Goal: Transaction & Acquisition: Purchase product/service

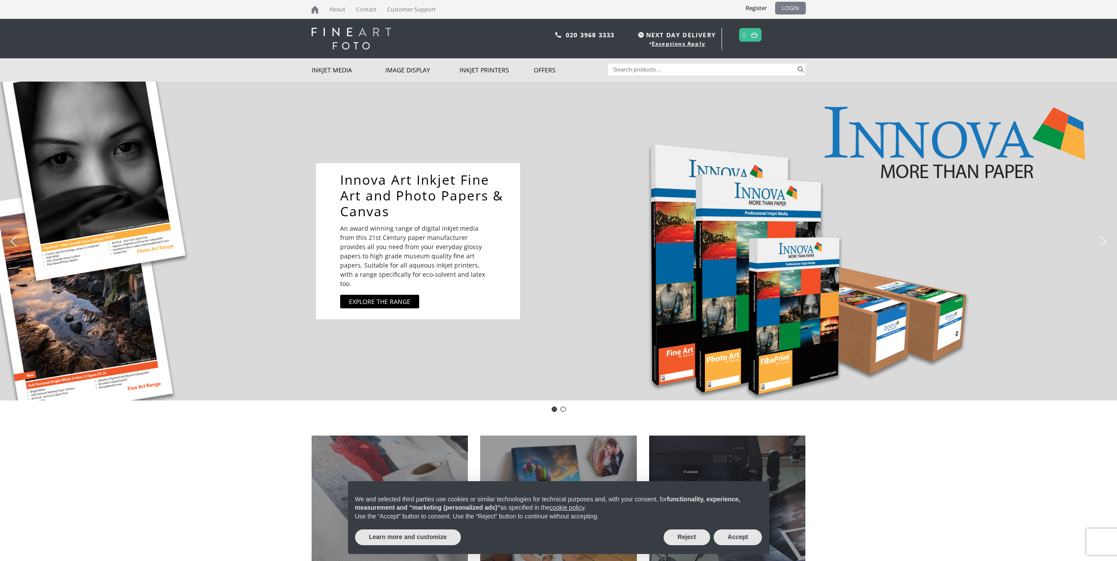
click at [791, 7] on link "LOGIN" at bounding box center [790, 8] width 31 height 13
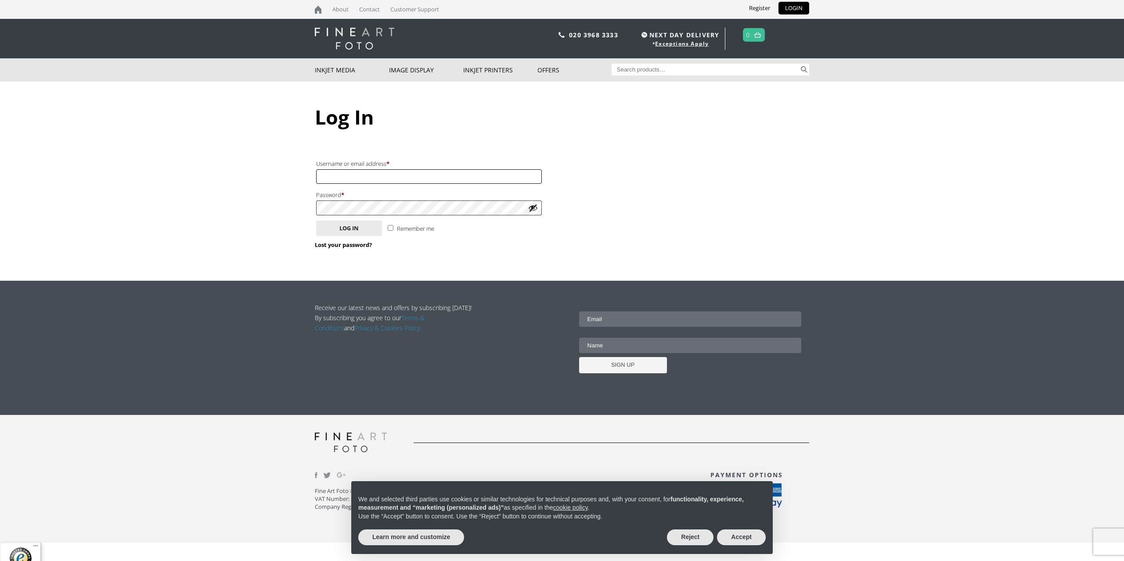
click at [328, 178] on input "Username or email address * Required" at bounding box center [429, 176] width 226 height 14
type input "brianeylerphoto@gmail.com"
click at [316, 221] on button "Log in" at bounding box center [349, 228] width 66 height 15
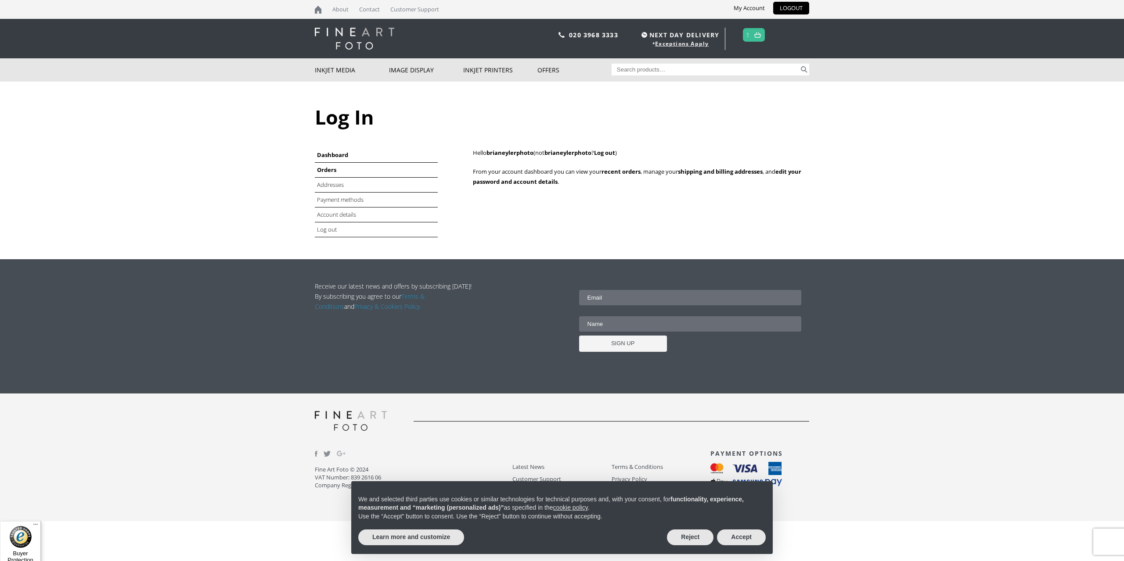
click at [324, 169] on link "Orders" at bounding box center [326, 170] width 19 height 8
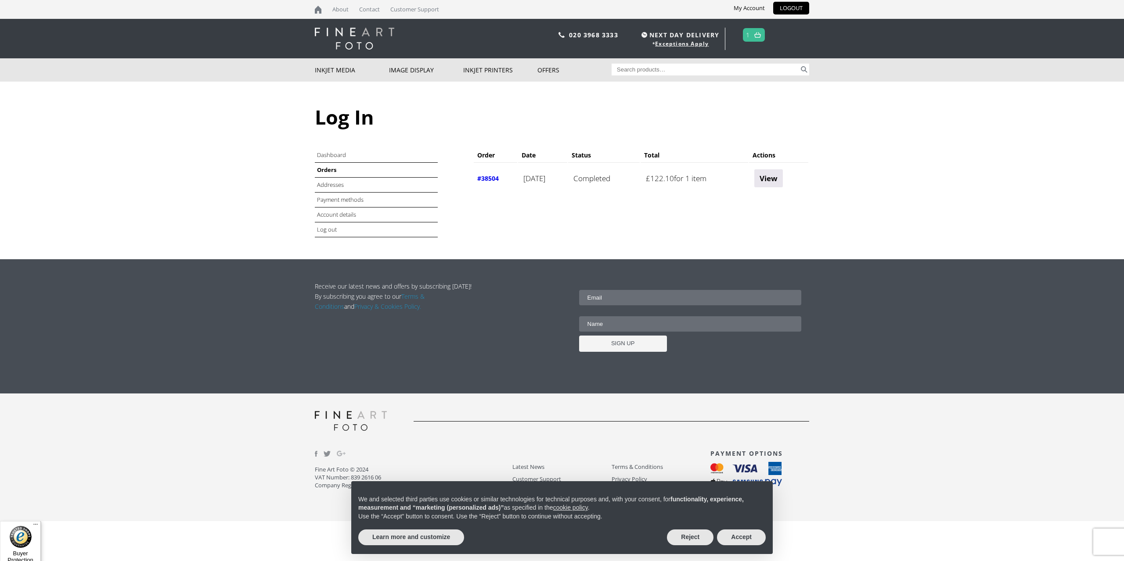
click at [497, 178] on link "#38504" at bounding box center [488, 178] width 22 height 8
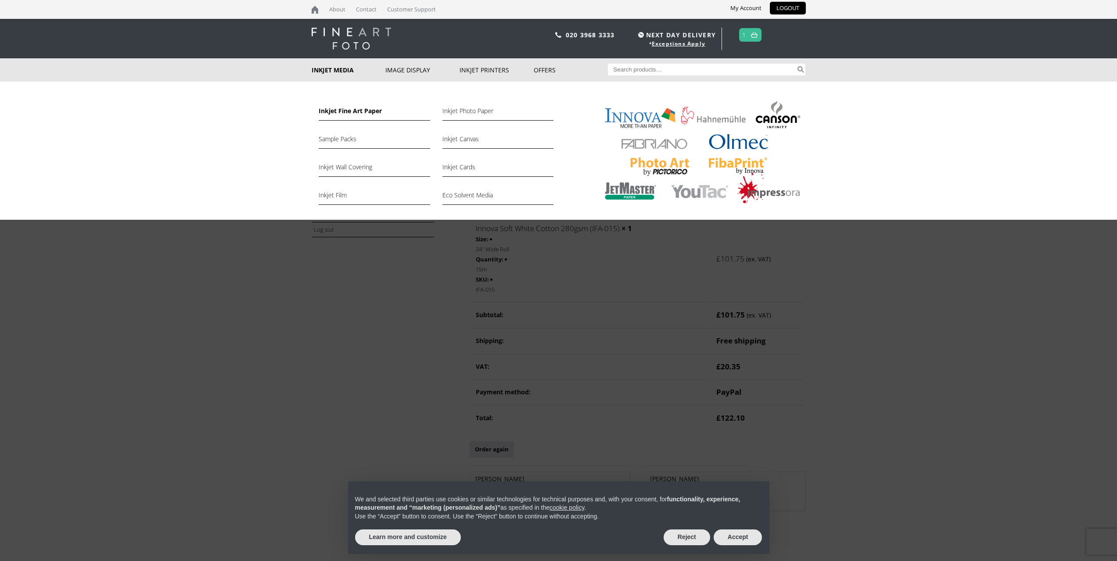
click at [356, 113] on link "Inkjet Fine Art Paper" at bounding box center [374, 113] width 111 height 15
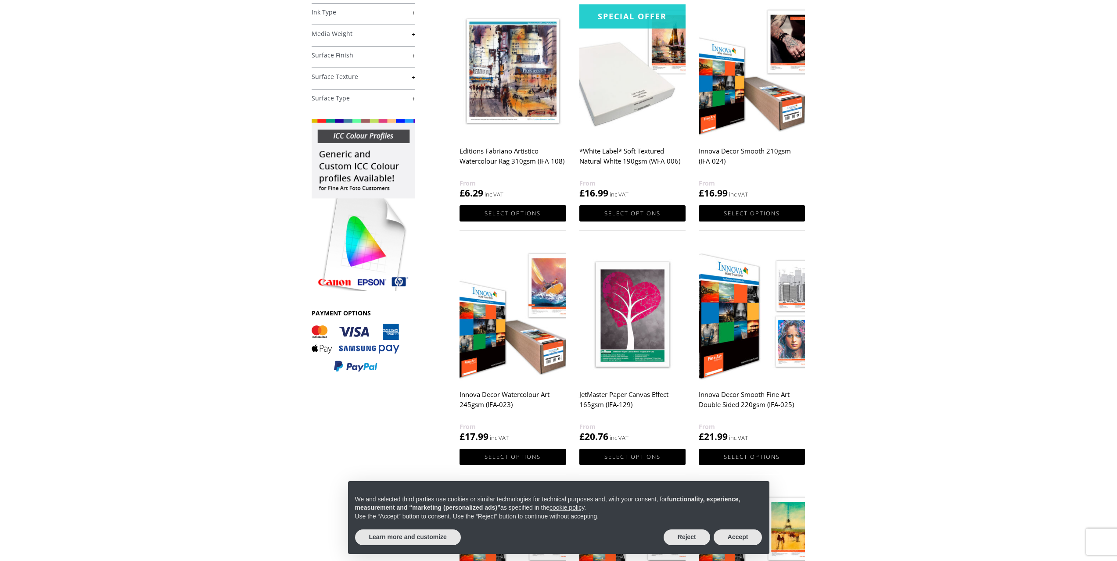
scroll to position [132, 0]
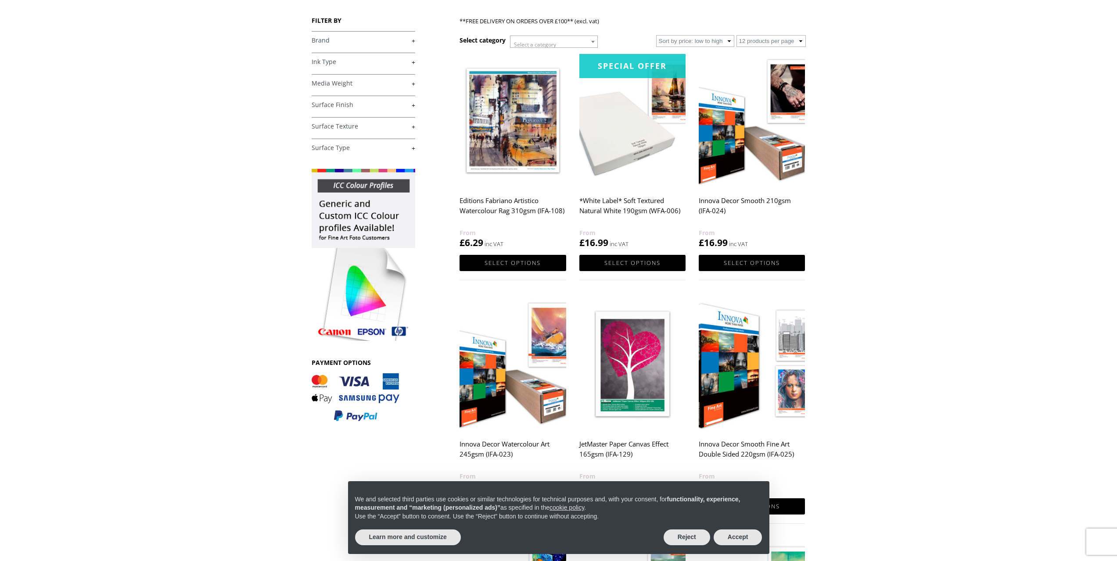
click at [327, 41] on link "+" at bounding box center [364, 40] width 104 height 8
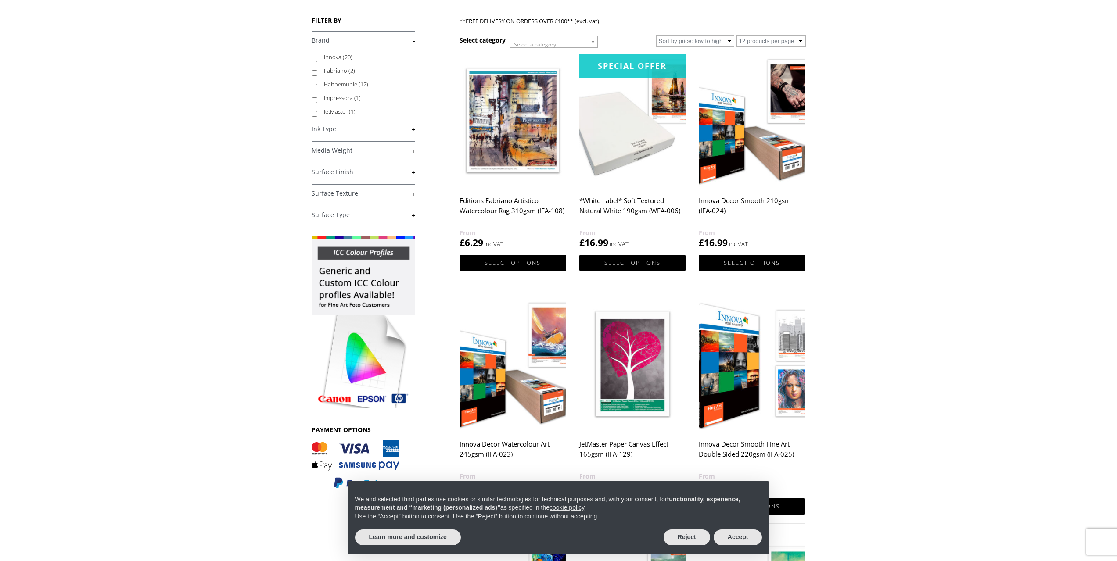
scroll to position [0, 0]
click at [327, 131] on link "+" at bounding box center [364, 129] width 104 height 8
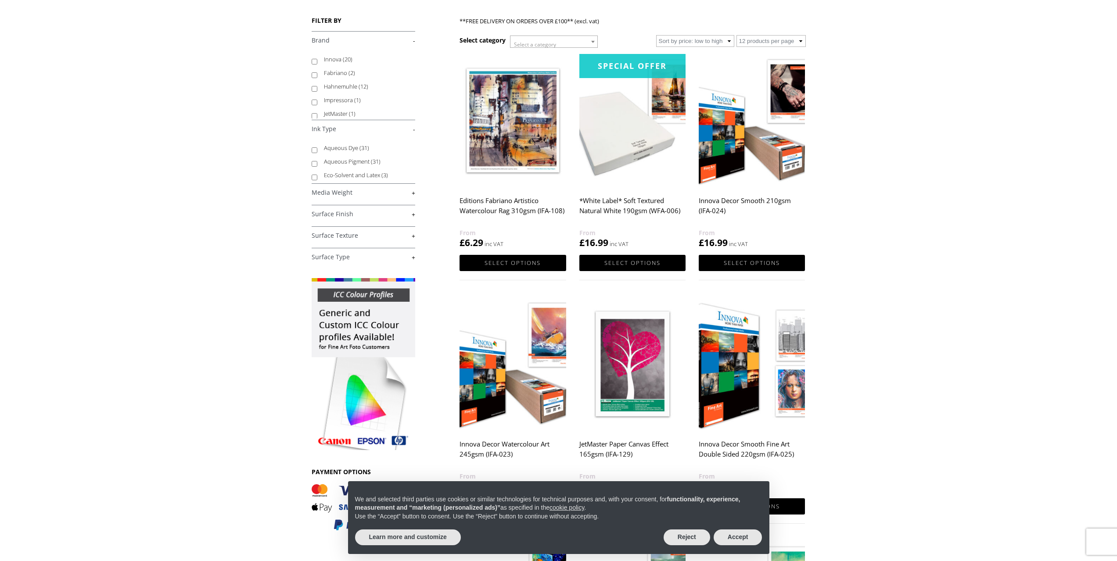
click at [327, 131] on link "-" at bounding box center [364, 129] width 104 height 8
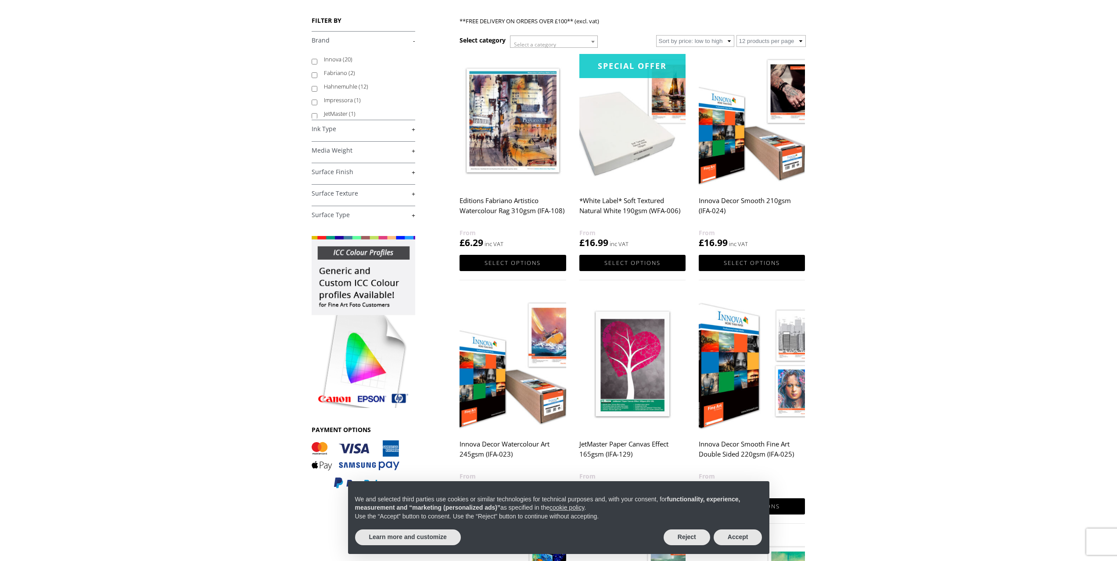
click at [332, 150] on link "+" at bounding box center [364, 151] width 104 height 8
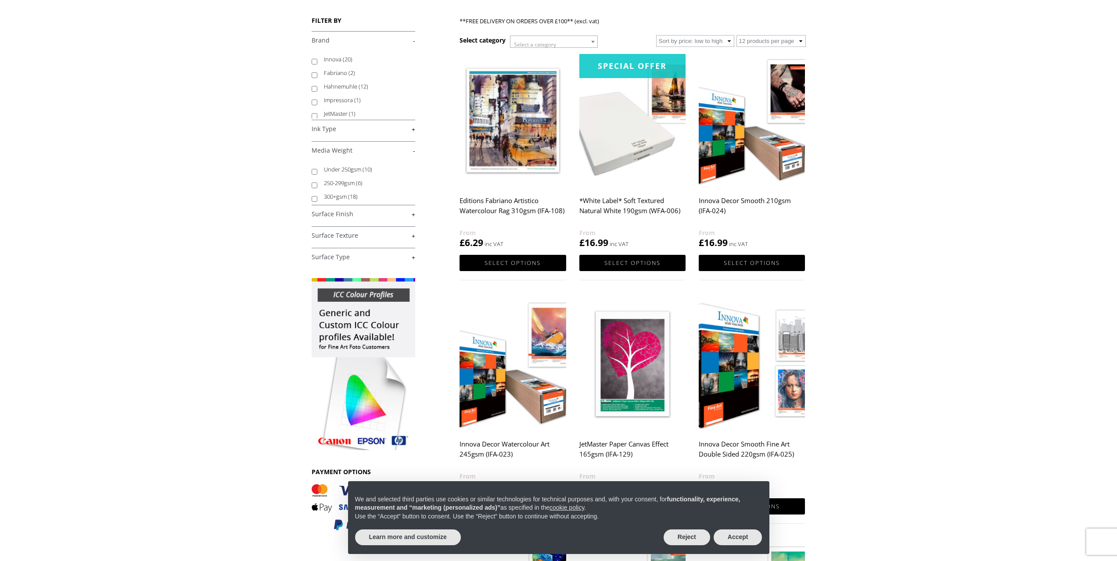
click at [313, 199] on input "300+gsm (18)" at bounding box center [315, 199] width 6 height 6
checkbox input "true"
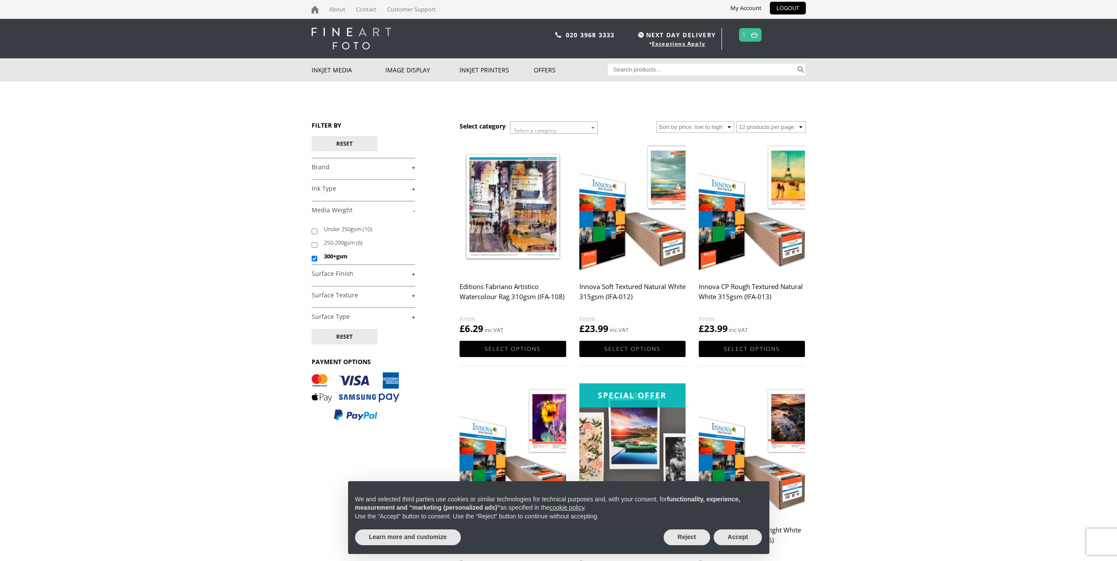
click at [610, 291] on h2 "Innova Soft Textured Natural White 315gsm (IFA-012)" at bounding box center [632, 296] width 106 height 35
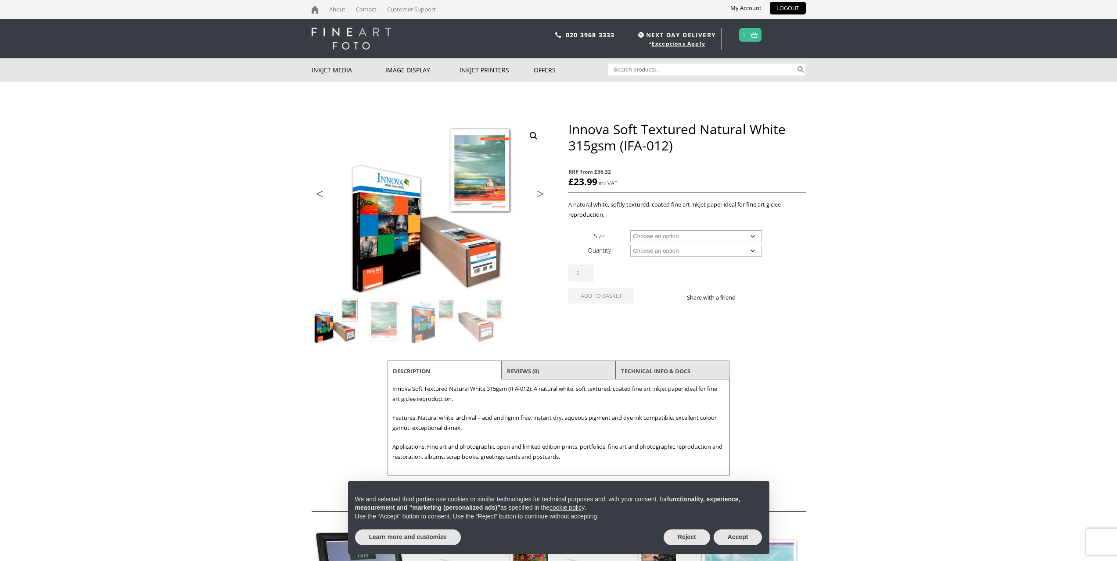
click at [663, 235] on select "Choose an option A4 Sheet A3 Sheet A3+ Sheet A2 Sheet 17" Wide Roll 24" Wide Ro…" at bounding box center [696, 236] width 132 height 12
click at [630, 230] on select "Choose an option A4 Sheet A3 Sheet A3+ Sheet A2 Sheet 17" Wide Roll 24" Wide Ro…" at bounding box center [696, 236] width 132 height 12
select select "24-wide-roll"
click at [719, 251] on select "Choose an option 15m" at bounding box center [696, 251] width 132 height 12
select select "15m"
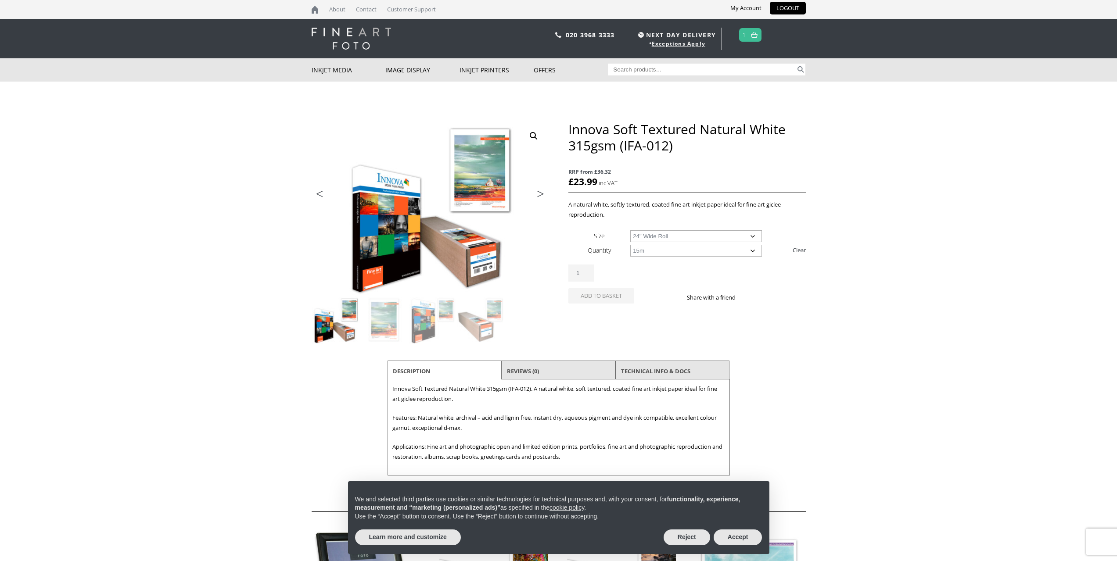
click at [630, 245] on select "Choose an option 15m" at bounding box center [696, 251] width 132 height 12
select select "24-wide-roll"
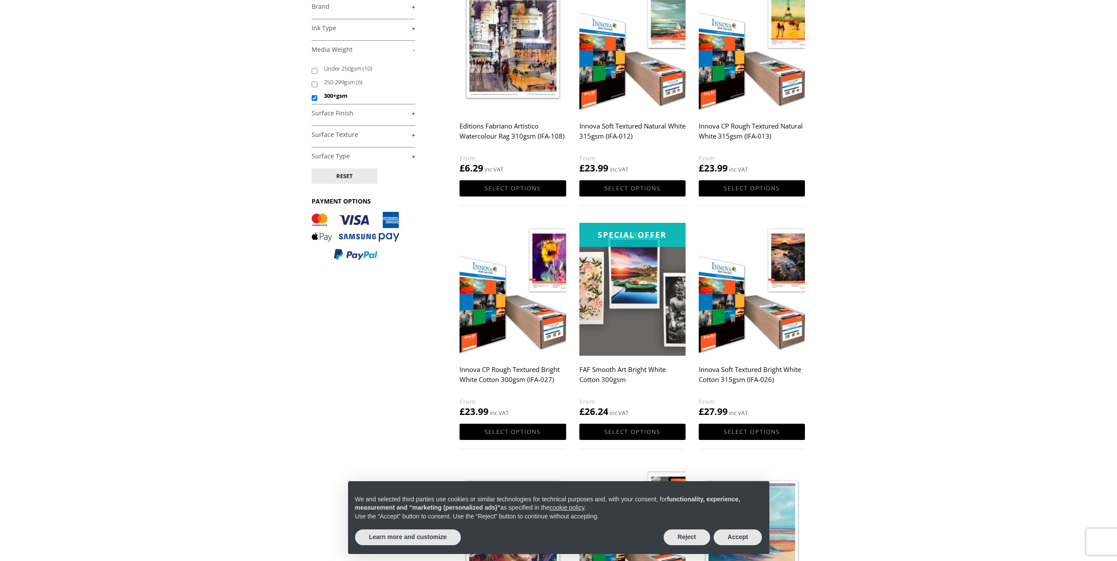
scroll to position [176, 0]
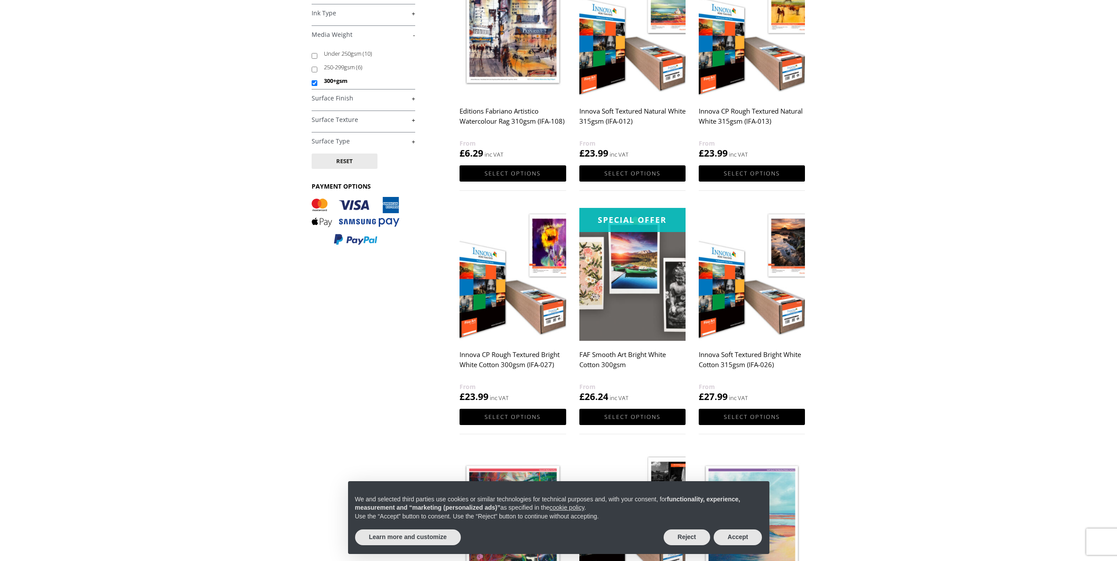
click at [741, 362] on h2 "Innova Soft Textured Bright White Cotton 315gsm (IFA-026)" at bounding box center [752, 364] width 106 height 35
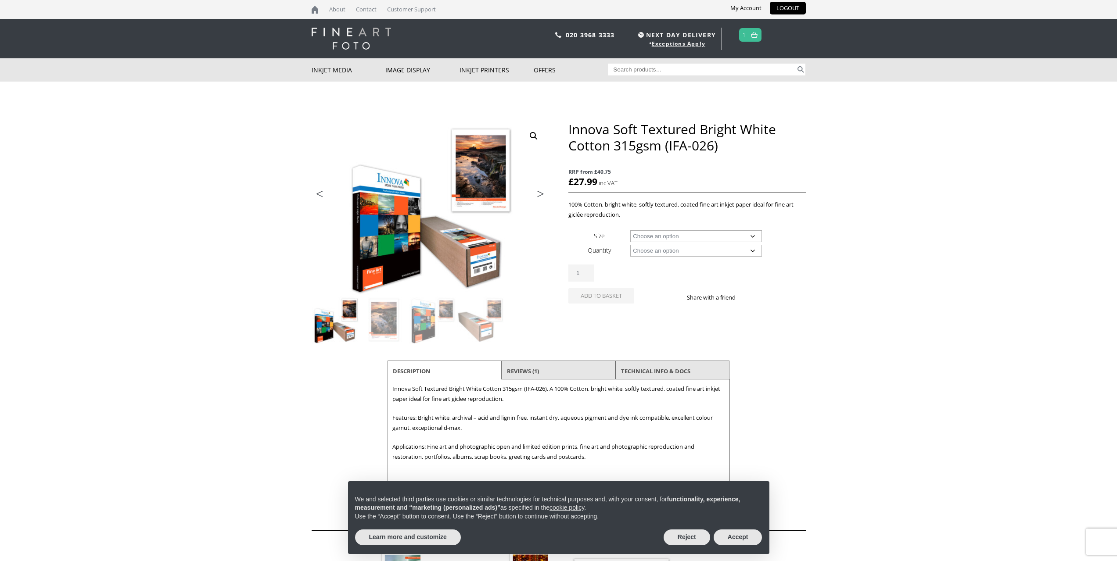
click at [680, 233] on select "Choose an option A4 Sheet A3 Sheet A3+ Sheet A2 Sheet 17" Wide Roll 24" Wide Ro…" at bounding box center [696, 236] width 132 height 12
click at [630, 230] on select "Choose an option A4 Sheet A3 Sheet A3+ Sheet A2 Sheet 17" Wide Roll 24" Wide Ro…" at bounding box center [696, 236] width 132 height 12
select select "24-wide-roll"
click at [658, 254] on select "Choose an option 15m" at bounding box center [696, 251] width 132 height 12
select select "15m"
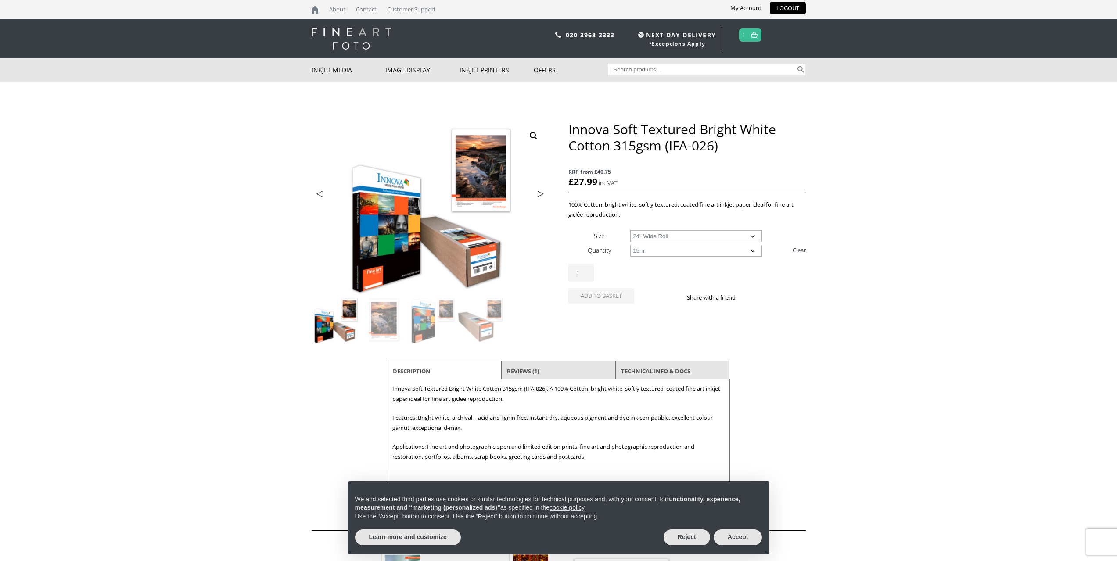
click at [630, 245] on select "Choose an option 15m" at bounding box center [696, 251] width 132 height 12
select select "24-wide-roll"
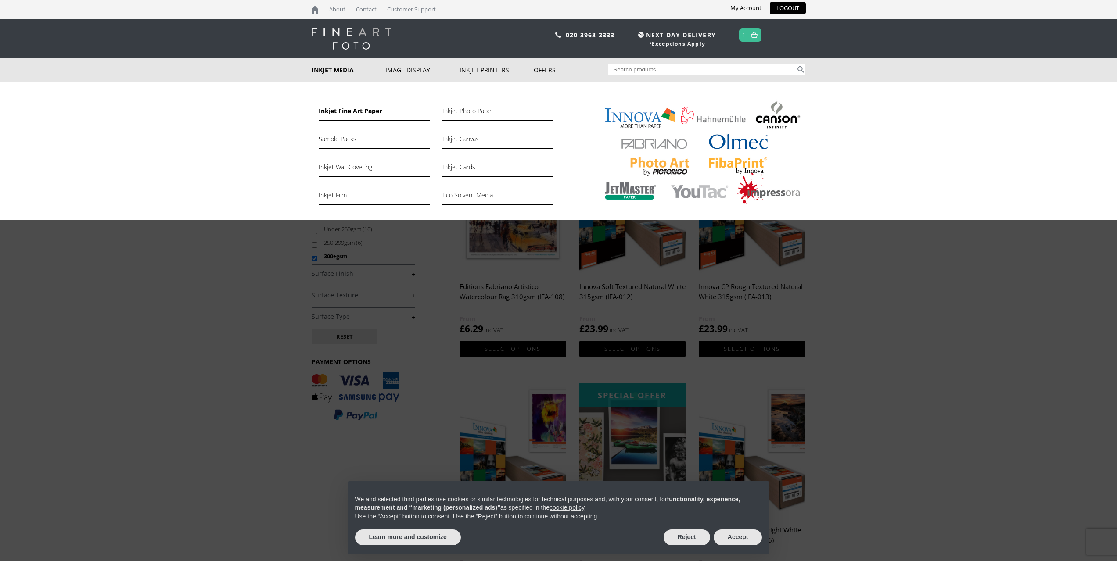
click at [331, 110] on link "Inkjet Fine Art Paper" at bounding box center [374, 113] width 111 height 15
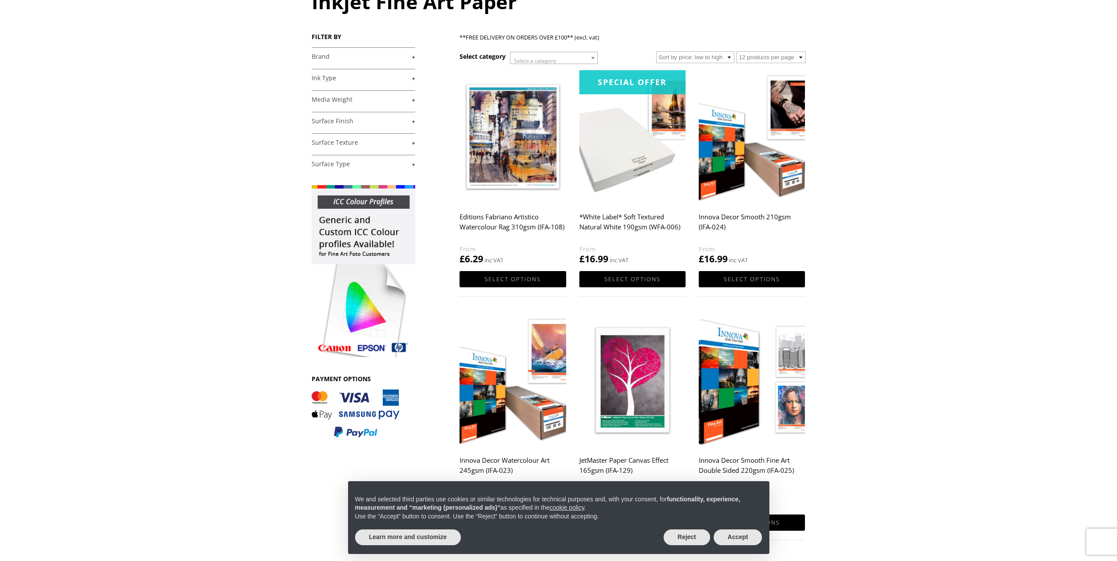
scroll to position [88, 0]
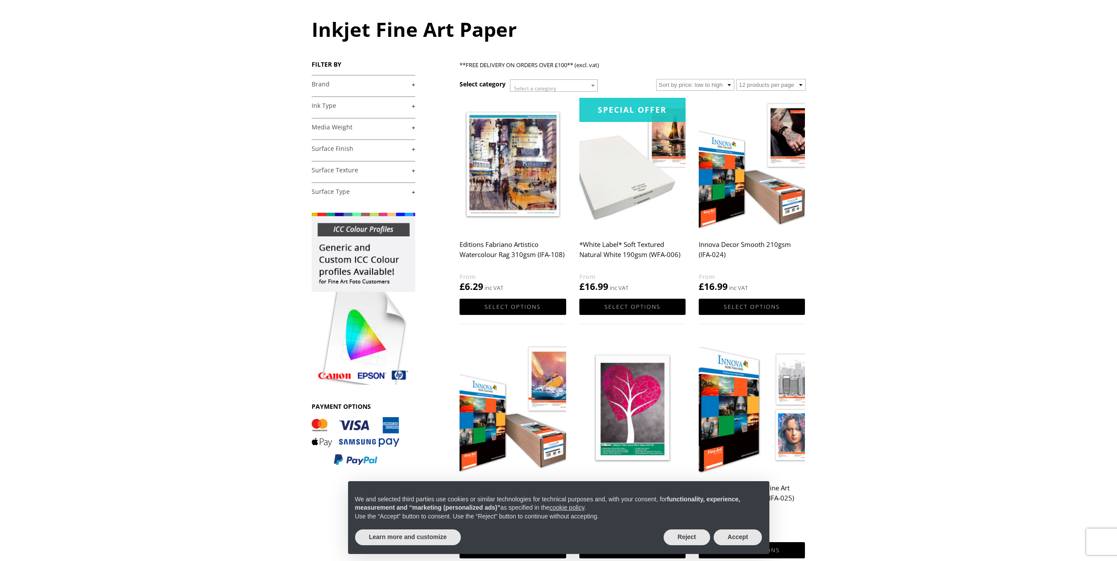
click at [410, 108] on link "+" at bounding box center [364, 106] width 104 height 8
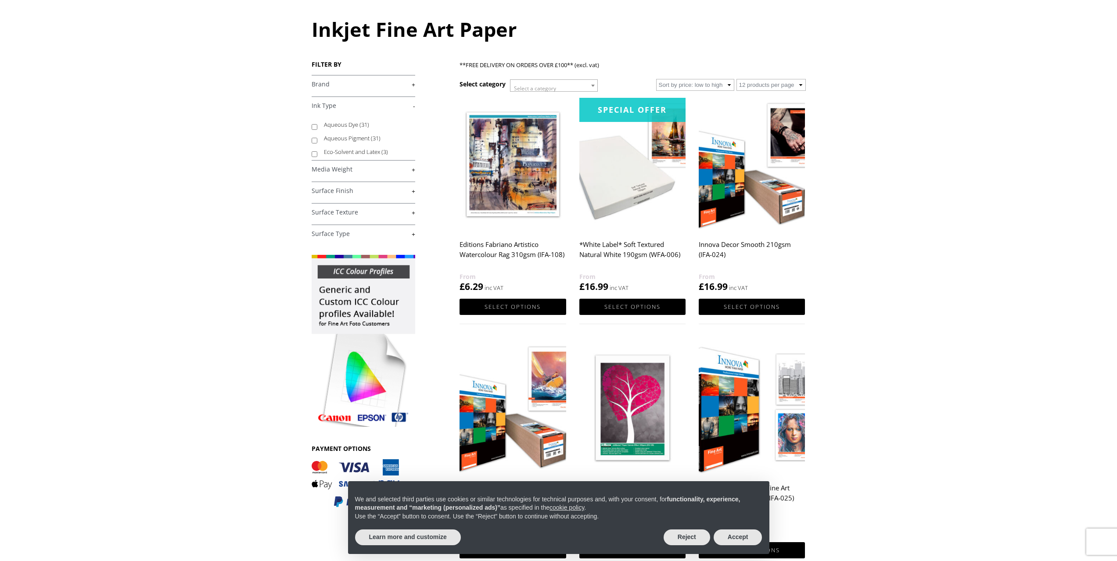
click at [410, 108] on link "-" at bounding box center [364, 106] width 104 height 8
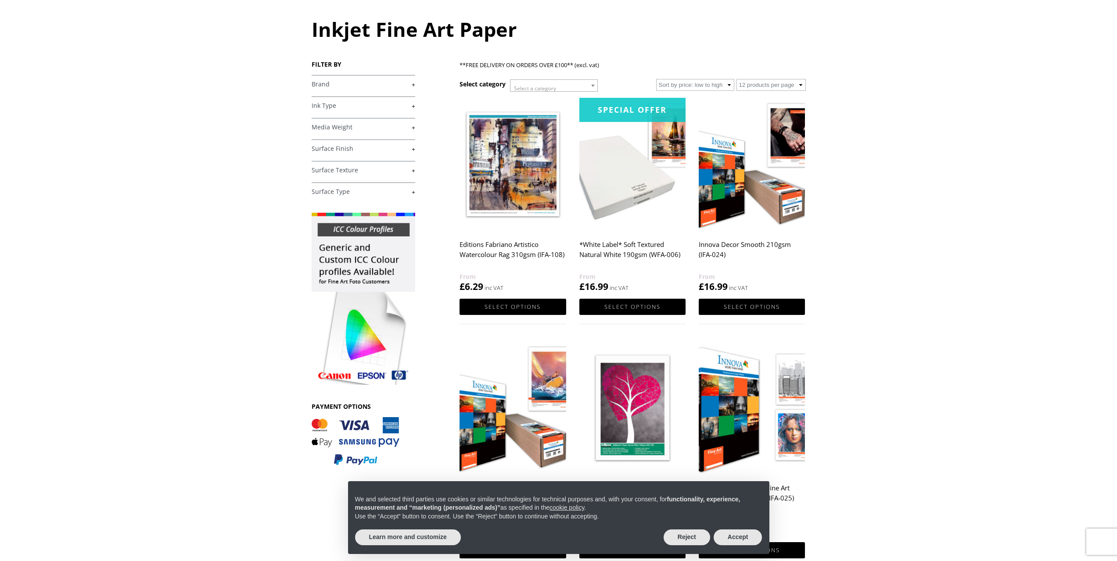
click at [413, 190] on link "+" at bounding box center [364, 192] width 104 height 8
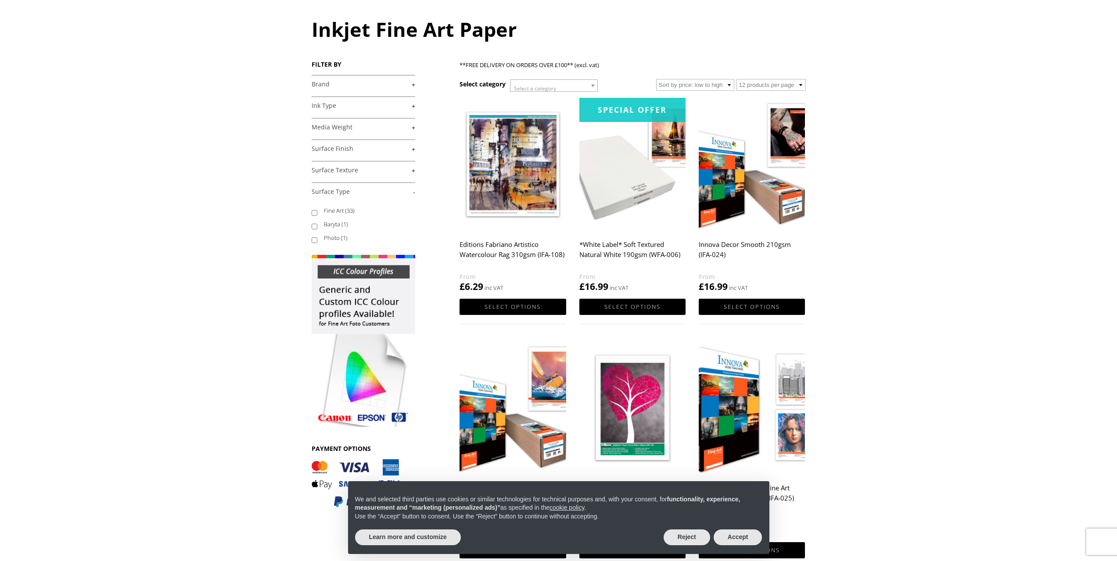
click at [313, 212] on input "Fine Art (33)" at bounding box center [315, 213] width 6 height 6
checkbox input "true"
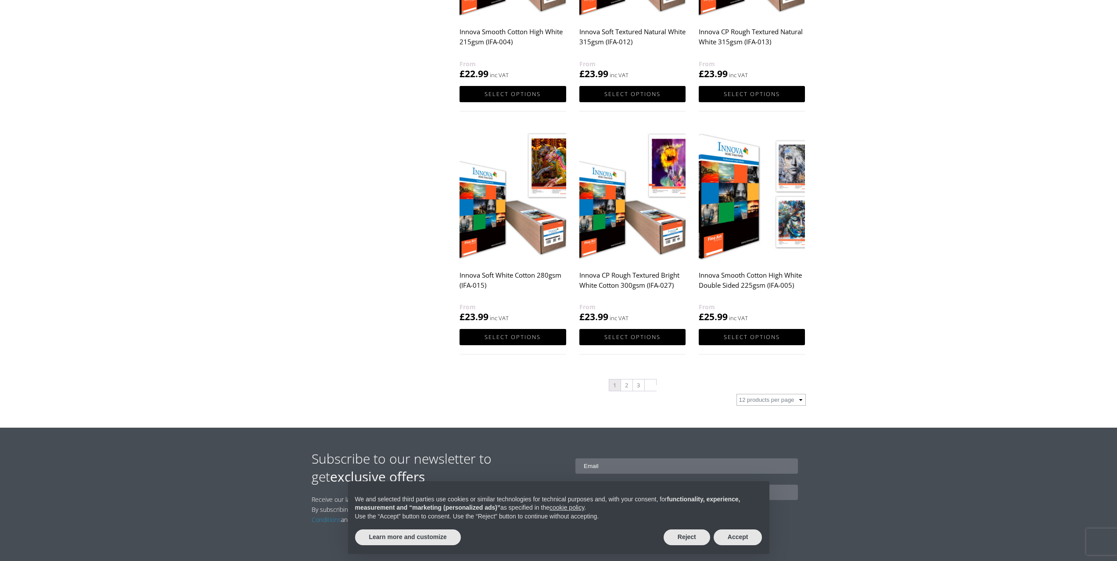
scroll to position [746, 0]
